Goal: Transaction & Acquisition: Register for event/course

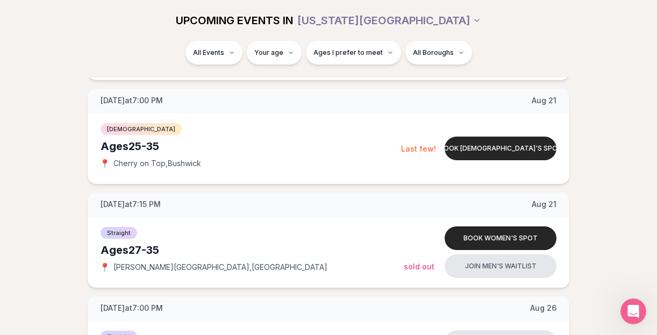
scroll to position [739, 0]
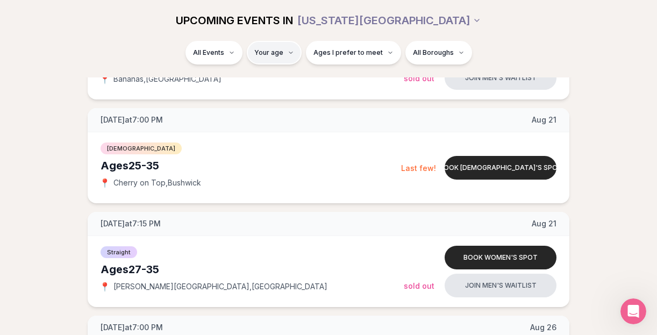
type input "**"
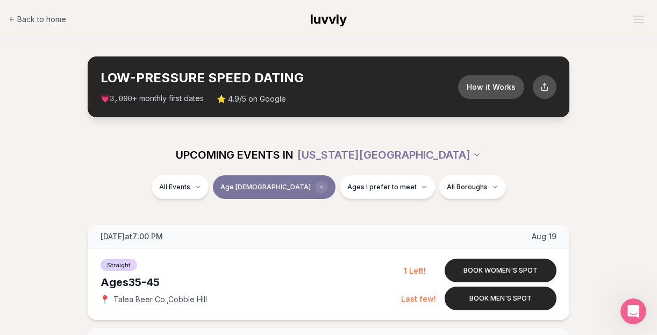
click at [318, 187] on icon "Clear age" at bounding box center [321, 187] width 6 height 6
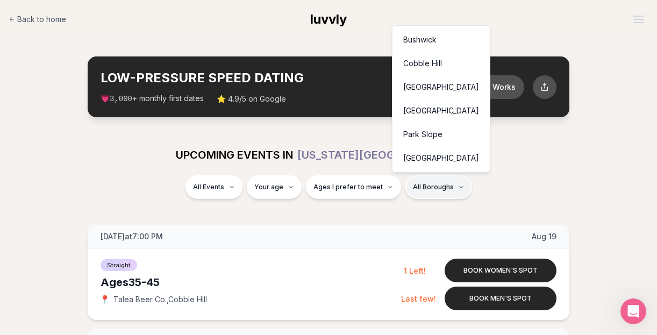
click at [438, 161] on div "[GEOGRAPHIC_DATA]" at bounding box center [440, 158] width 93 height 24
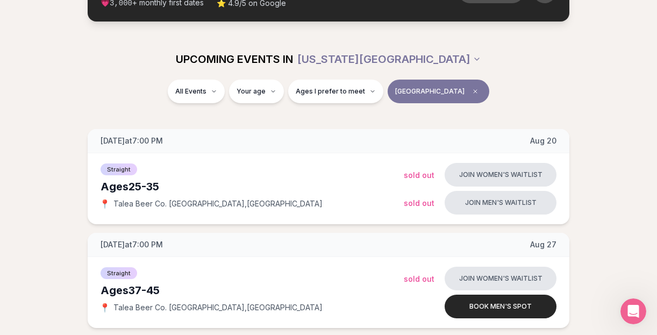
scroll to position [107, 0]
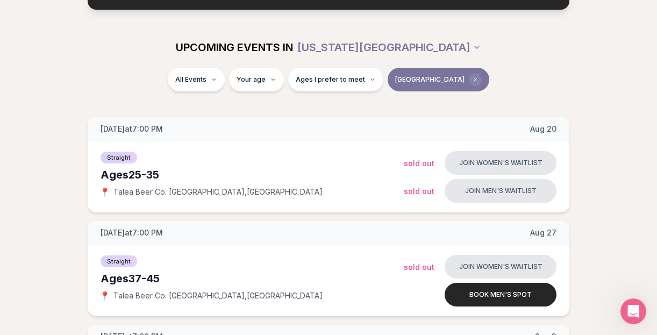
click at [472, 80] on icon "Clear borough filter" at bounding box center [475, 79] width 6 height 6
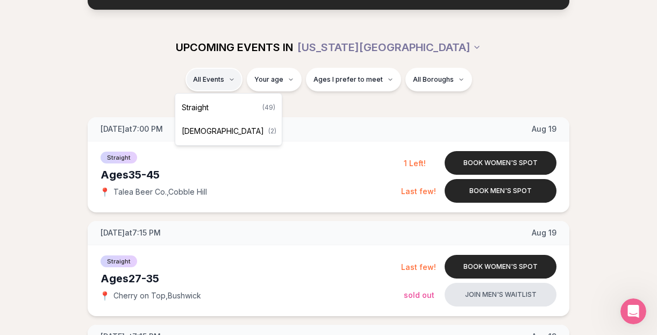
click at [219, 110] on div "Straight ( 49 )" at bounding box center [228, 108] width 102 height 24
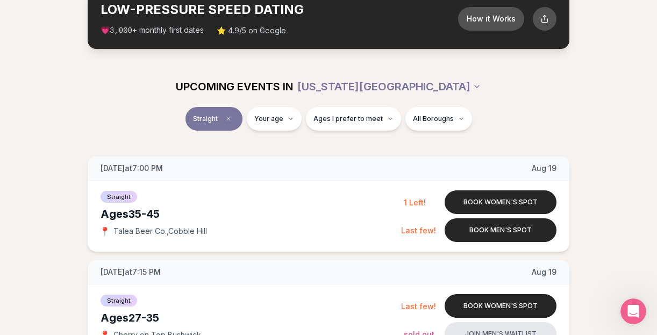
scroll to position [66, 0]
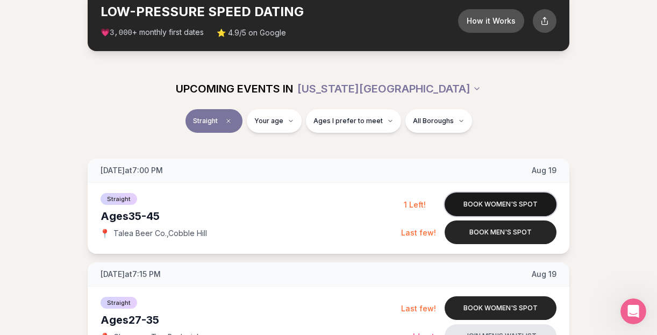
click at [488, 195] on button "Book women's spot" at bounding box center [500, 204] width 112 height 24
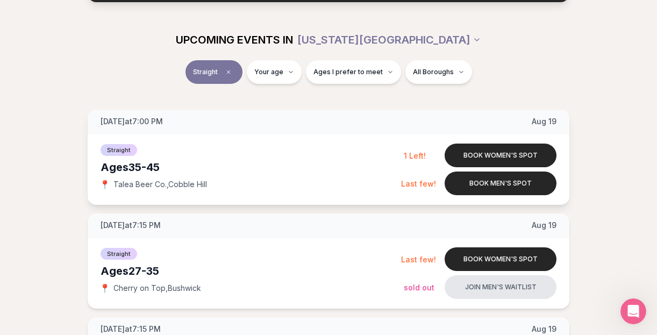
scroll to position [127, 0]
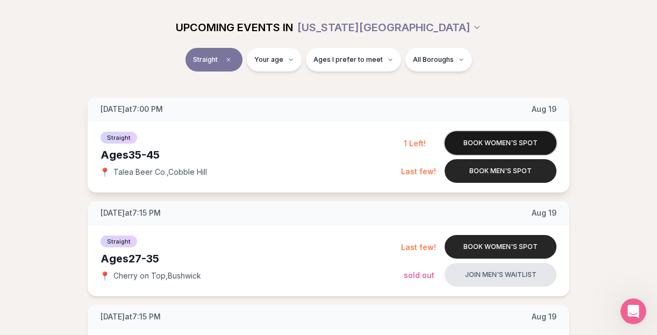
click at [521, 140] on button "Book women's spot" at bounding box center [500, 143] width 112 height 24
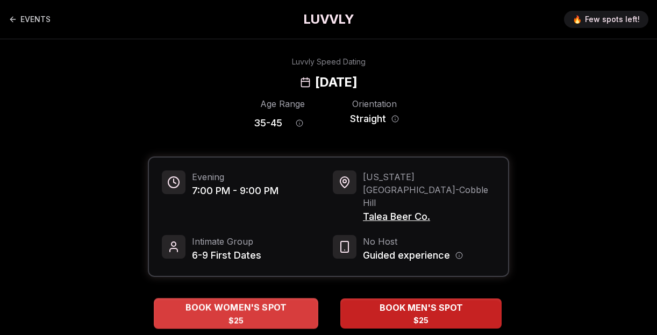
click at [245, 301] on span "BOOK WOMEN'S SPOT" at bounding box center [236, 307] width 106 height 13
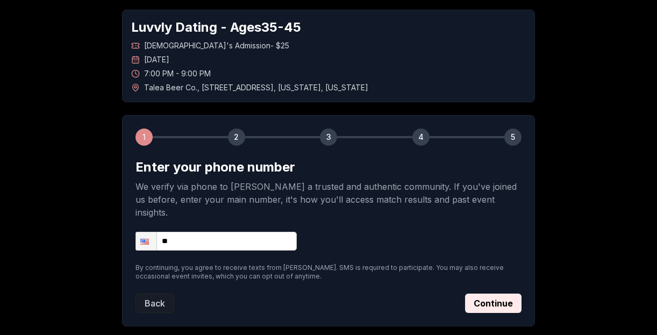
scroll to position [92, 0]
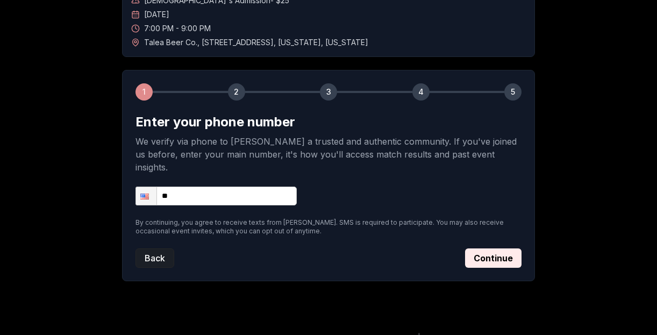
click at [160, 248] on button "Back" at bounding box center [154, 257] width 39 height 19
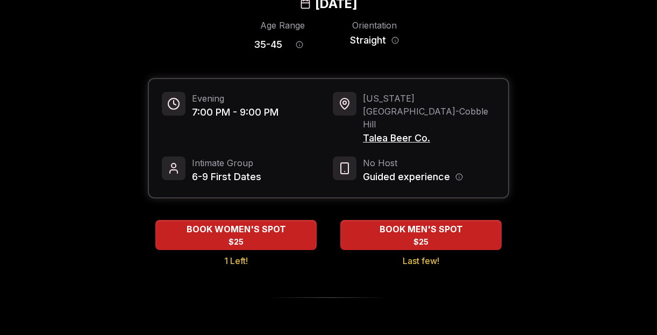
scroll to position [96, 0]
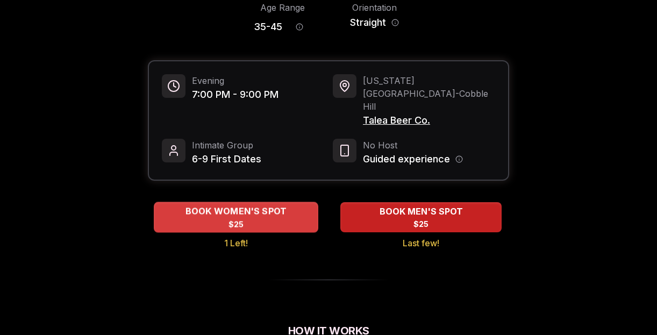
click at [272, 205] on span "BOOK WOMEN'S SPOT" at bounding box center [236, 211] width 106 height 13
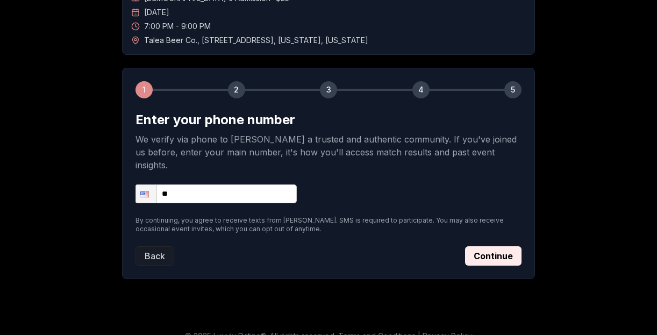
scroll to position [95, 0]
click at [257, 184] on input "**" at bounding box center [215, 193] width 161 height 19
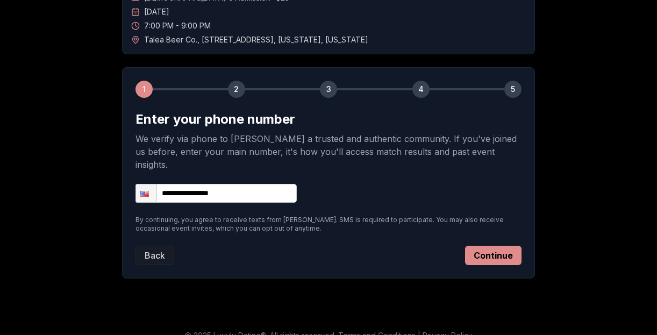
type input "**********"
click at [495, 246] on button "Continue" at bounding box center [493, 255] width 56 height 19
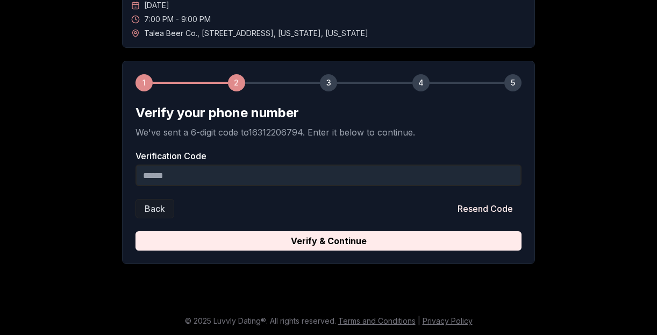
scroll to position [101, 0]
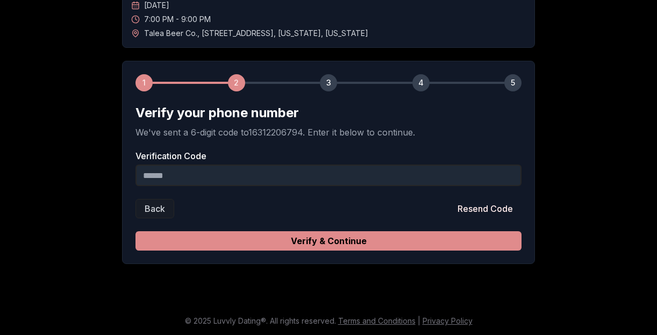
click at [336, 236] on button "Verify & Continue" at bounding box center [328, 240] width 386 height 19
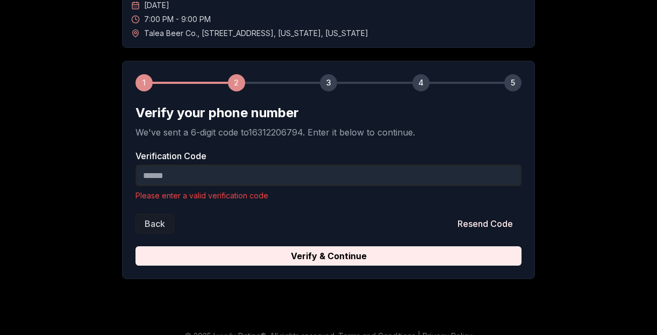
click at [292, 177] on input "Verification Code" at bounding box center [328, 174] width 386 height 21
type input "******"
click at [328, 246] on button "Verify & Continue" at bounding box center [328, 255] width 386 height 19
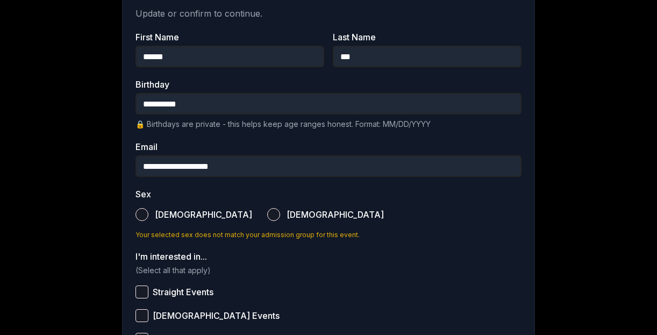
scroll to position [221, 0]
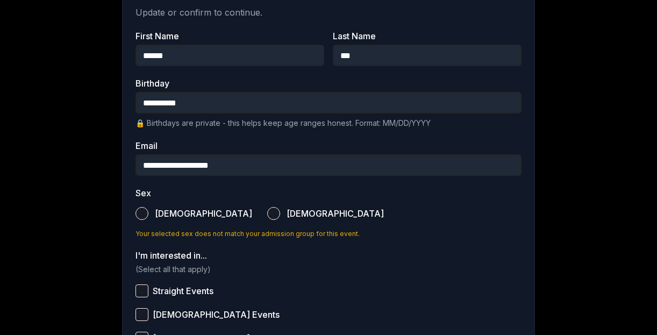
type input "**********"
click at [286, 213] on span "[DEMOGRAPHIC_DATA]" at bounding box center [334, 213] width 97 height 9
click at [267, 213] on button "[DEMOGRAPHIC_DATA]" at bounding box center [273, 213] width 13 height 13
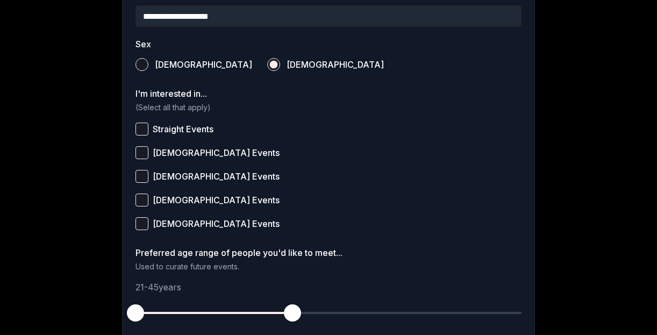
scroll to position [369, 0]
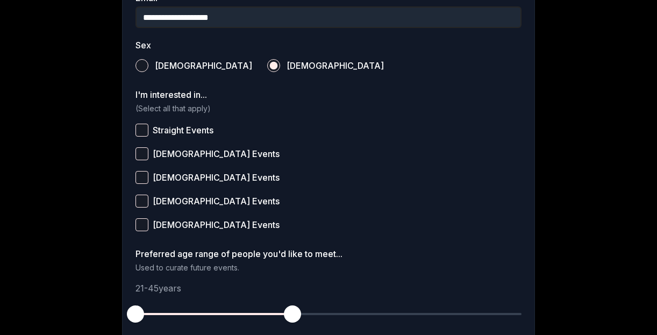
click at [137, 126] on button "Straight Events" at bounding box center [141, 130] width 13 height 13
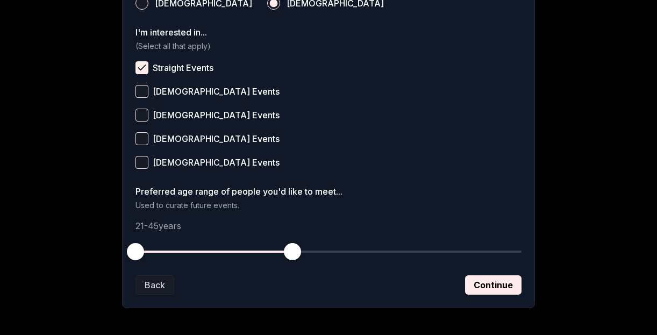
scroll to position [444, 0]
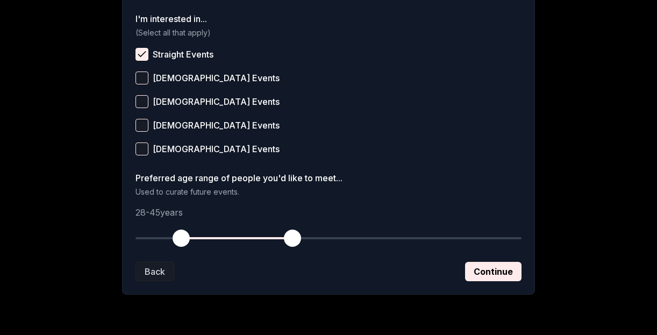
drag, startPoint x: 134, startPoint y: 237, endPoint x: 181, endPoint y: 249, distance: 48.3
click at [181, 249] on button "button" at bounding box center [181, 238] width 24 height 24
click at [181, 241] on span "button" at bounding box center [180, 237] width 17 height 17
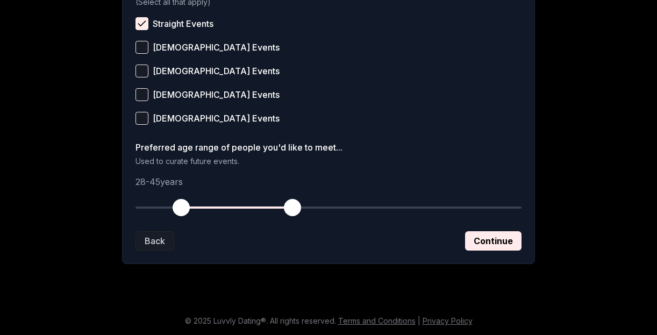
scroll to position [475, 0]
click at [505, 244] on button "Continue" at bounding box center [493, 240] width 56 height 19
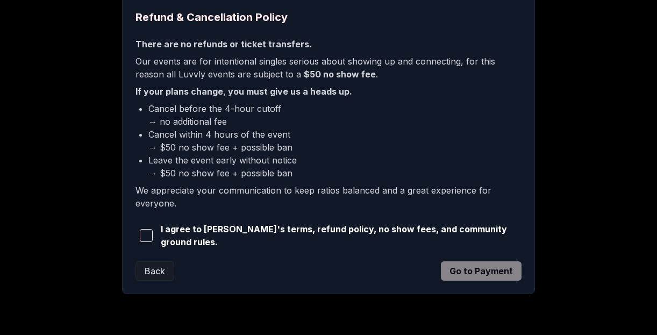
scroll to position [271, 0]
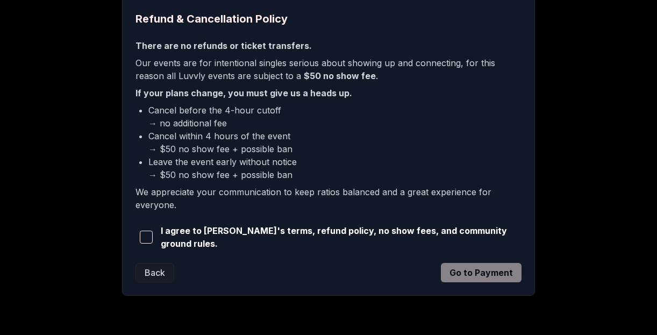
click at [146, 236] on span "button" at bounding box center [146, 236] width 13 height 13
click at [466, 272] on button "Go to Payment" at bounding box center [481, 272] width 81 height 19
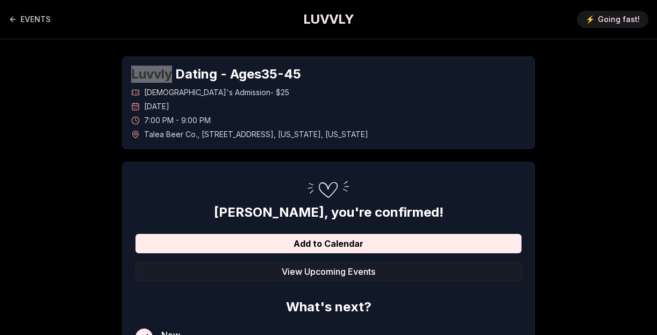
click at [43, 41] on div "Luvvly Dating - Ages 35 - 45 Straight Women's Admission - $25 Tuesday, August 1…" at bounding box center [328, 292] width 657 height 507
